Goal: Find specific page/section

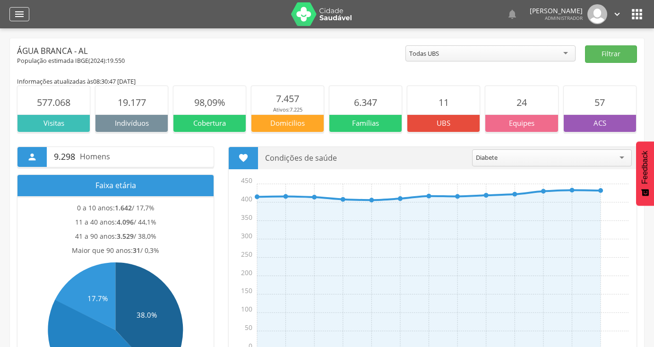
click at [15, 11] on icon "" at bounding box center [19, 14] width 11 height 11
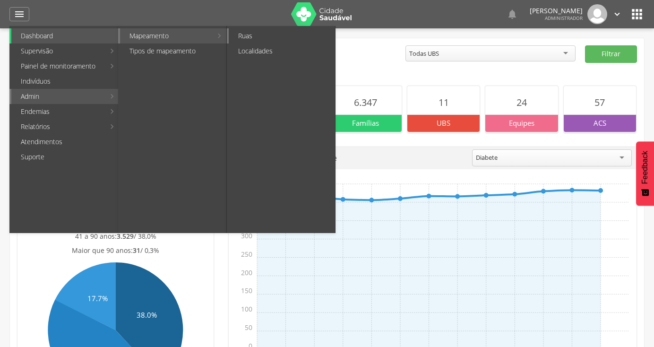
click at [250, 35] on link "Ruas" at bounding box center [282, 35] width 106 height 15
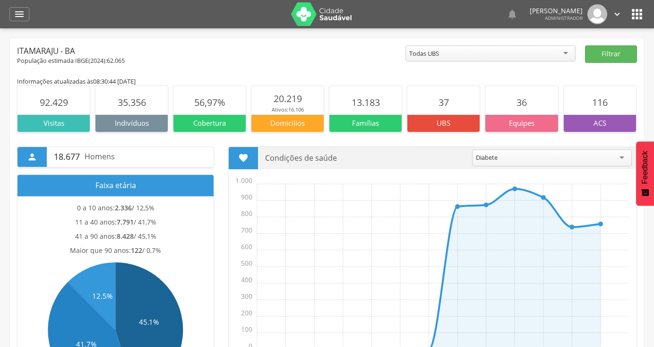
click at [635, 8] on icon "" at bounding box center [637, 14] width 15 height 15
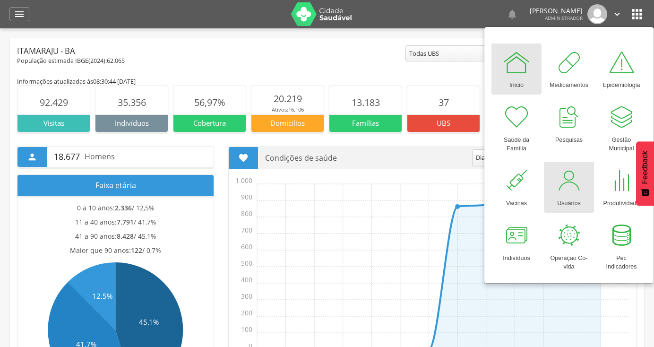
click at [567, 176] on div at bounding box center [569, 180] width 28 height 28
